Goal: Task Accomplishment & Management: Complete application form

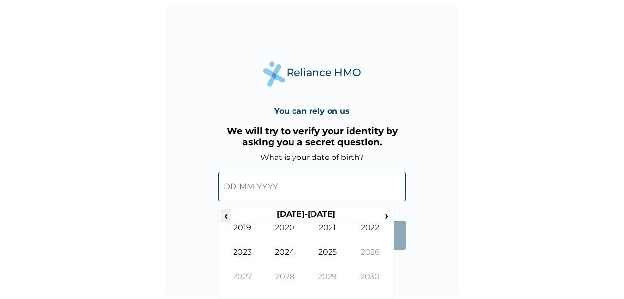
click at [228, 215] on span "‹" at bounding box center [226, 215] width 10 height 12
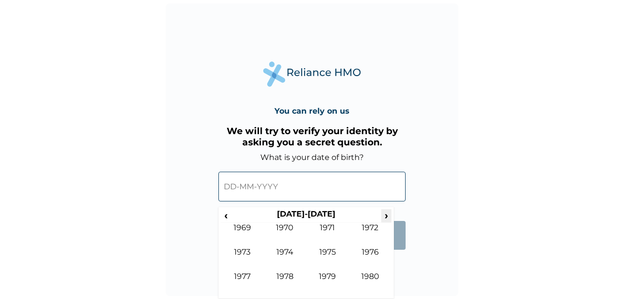
click at [388, 216] on span "›" at bounding box center [386, 215] width 11 height 12
click at [387, 216] on span "›" at bounding box center [386, 215] width 11 height 12
click at [366, 230] on td "1992" at bounding box center [370, 235] width 43 height 24
click at [294, 232] on td "Feb" at bounding box center [285, 235] width 43 height 24
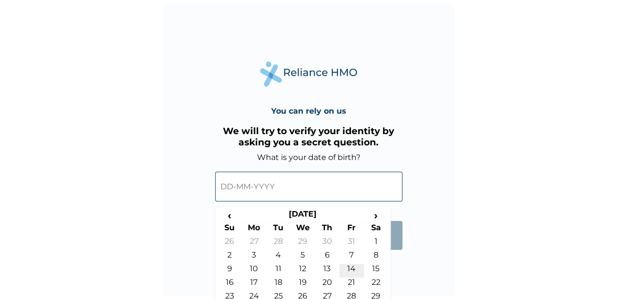
click at [352, 270] on td "14" at bounding box center [351, 271] width 24 height 14
type input "[DATE]"
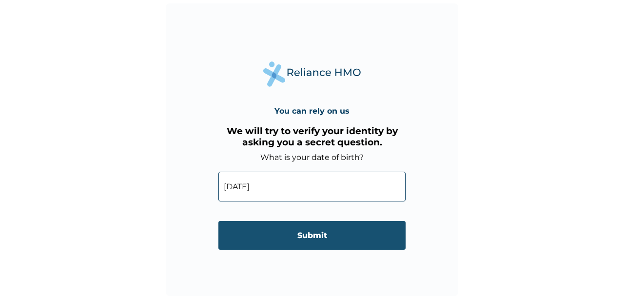
click at [322, 240] on input "Submit" at bounding box center [311, 235] width 187 height 29
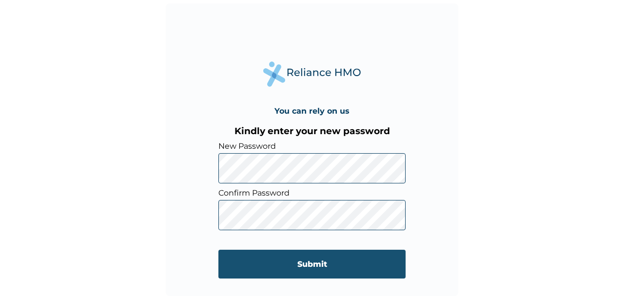
click at [305, 261] on input "Submit" at bounding box center [311, 264] width 187 height 29
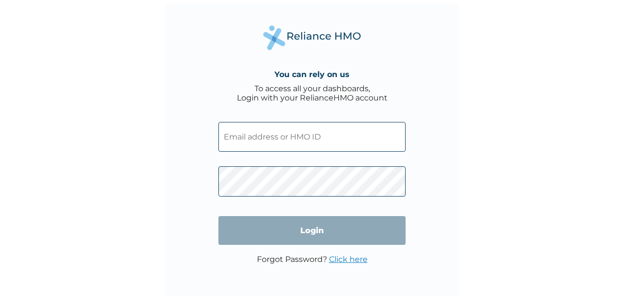
click at [362, 47] on div "You can rely on us To access all your dashboards, Login with your RelianceHMO a…" at bounding box center [312, 149] width 293 height 293
